Goal: Task Accomplishment & Management: Complete application form

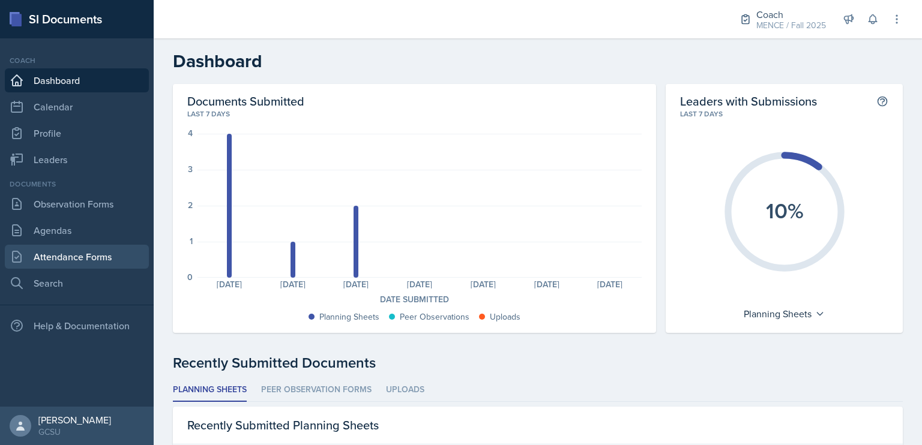
click at [101, 248] on link "Attendance Forms" at bounding box center [77, 257] width 144 height 24
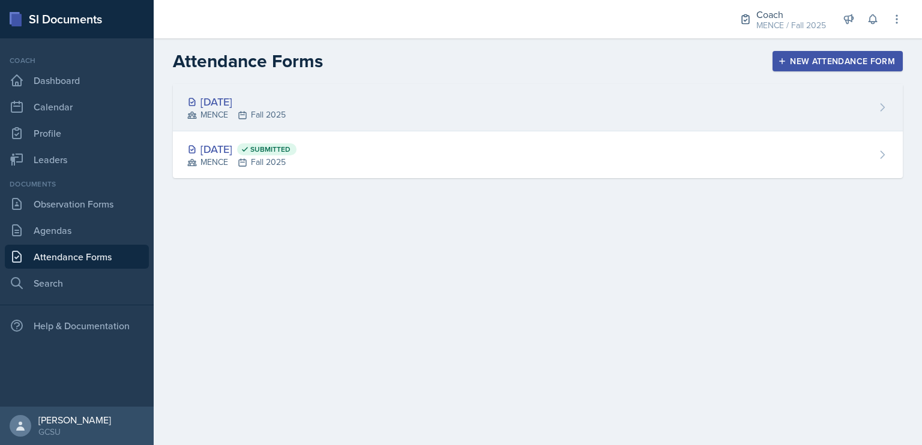
click at [306, 99] on div "[DATE] MENCE Fall 2025" at bounding box center [538, 107] width 730 height 47
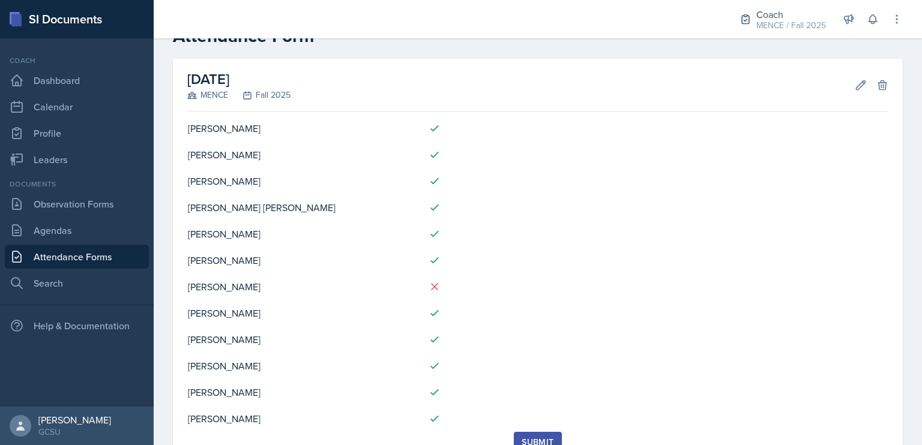
scroll to position [83, 0]
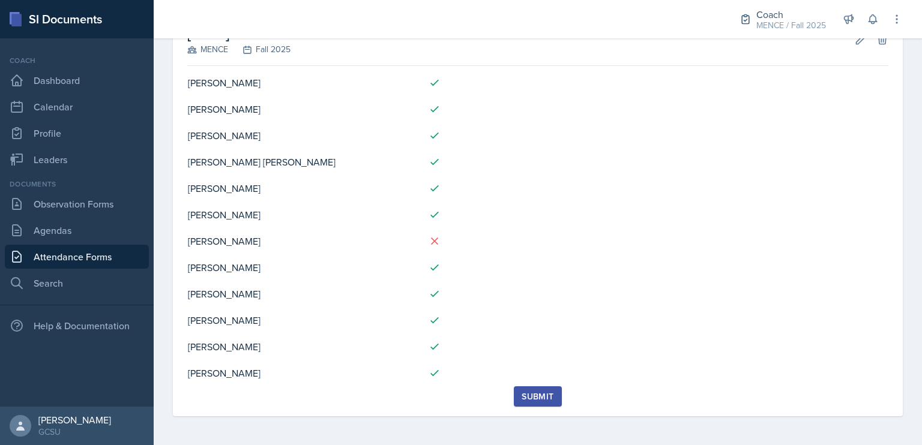
click at [526, 387] on button "Submit" at bounding box center [537, 396] width 47 height 20
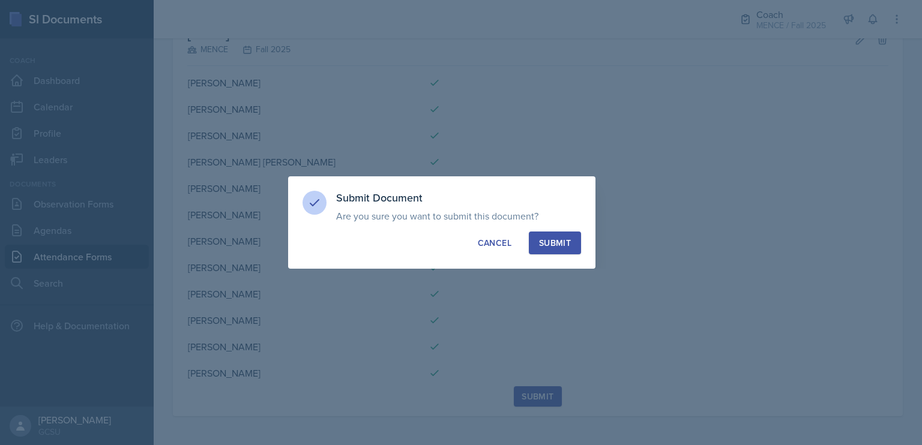
click at [570, 240] on div "Submit" at bounding box center [555, 243] width 32 height 12
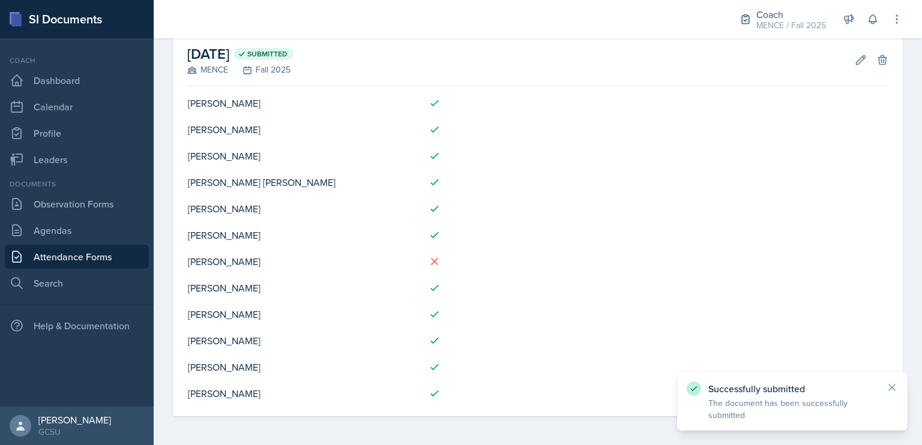
scroll to position [0, 0]
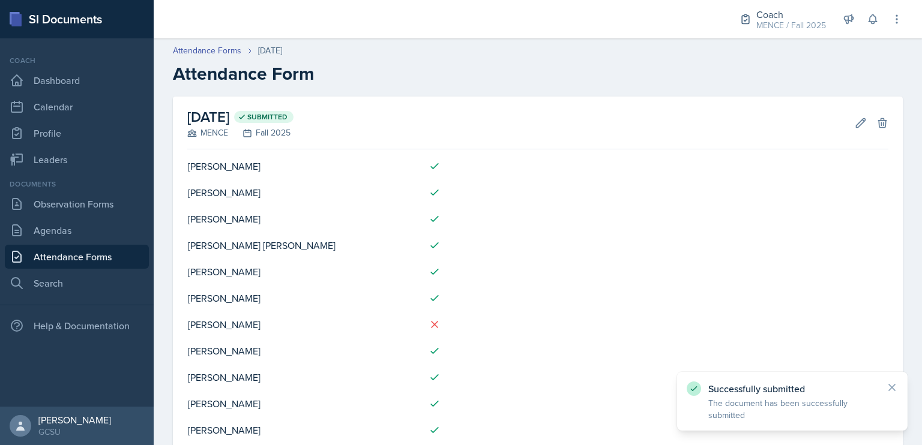
click at [100, 248] on link "Attendance Forms" at bounding box center [77, 257] width 144 height 24
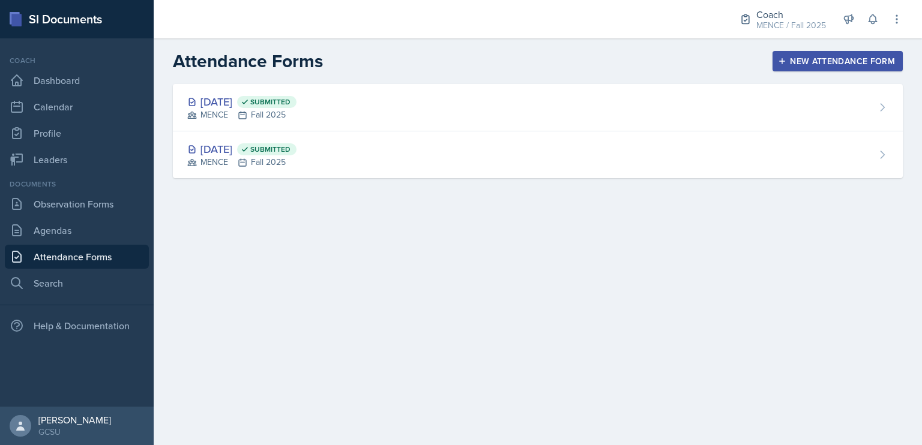
click at [785, 53] on button "New Attendance Form" at bounding box center [837, 61] width 130 height 20
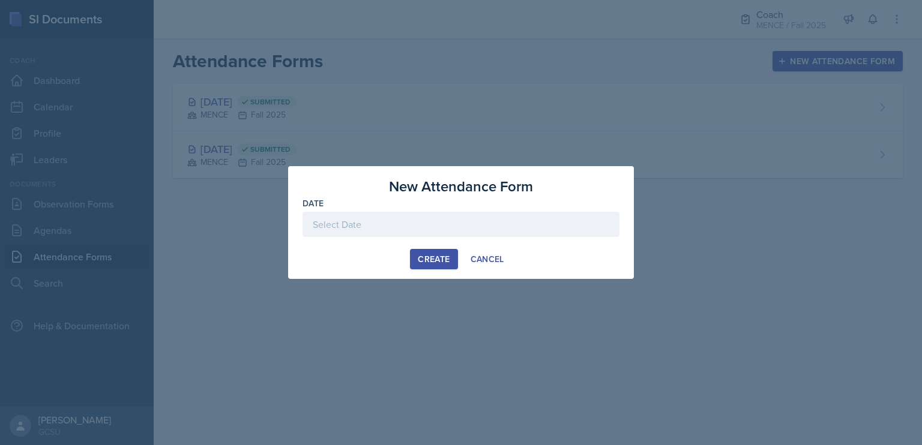
click at [574, 224] on div at bounding box center [460, 224] width 317 height 25
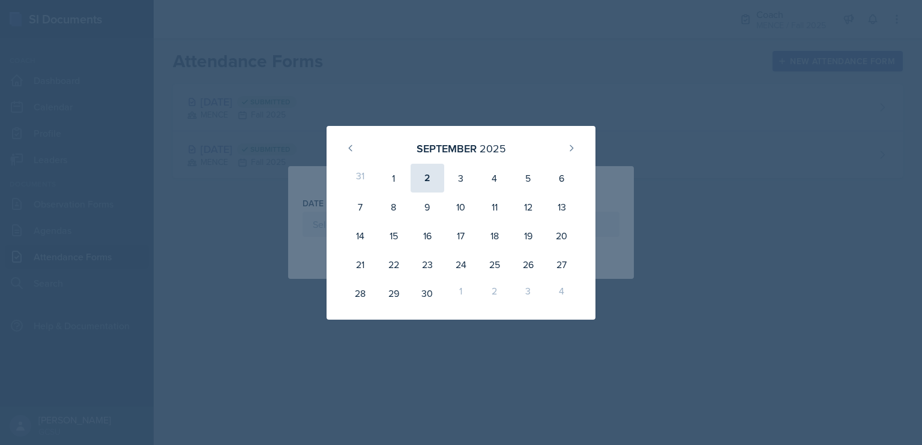
click at [430, 178] on div "2" at bounding box center [427, 178] width 34 height 29
type input "[DATE]"
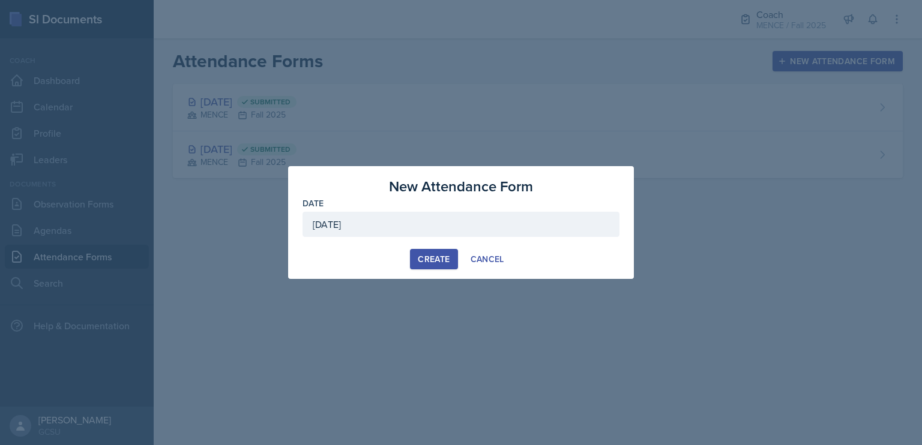
click at [434, 259] on div "Create" at bounding box center [434, 259] width 32 height 10
